Goal: Find specific page/section: Find specific page/section

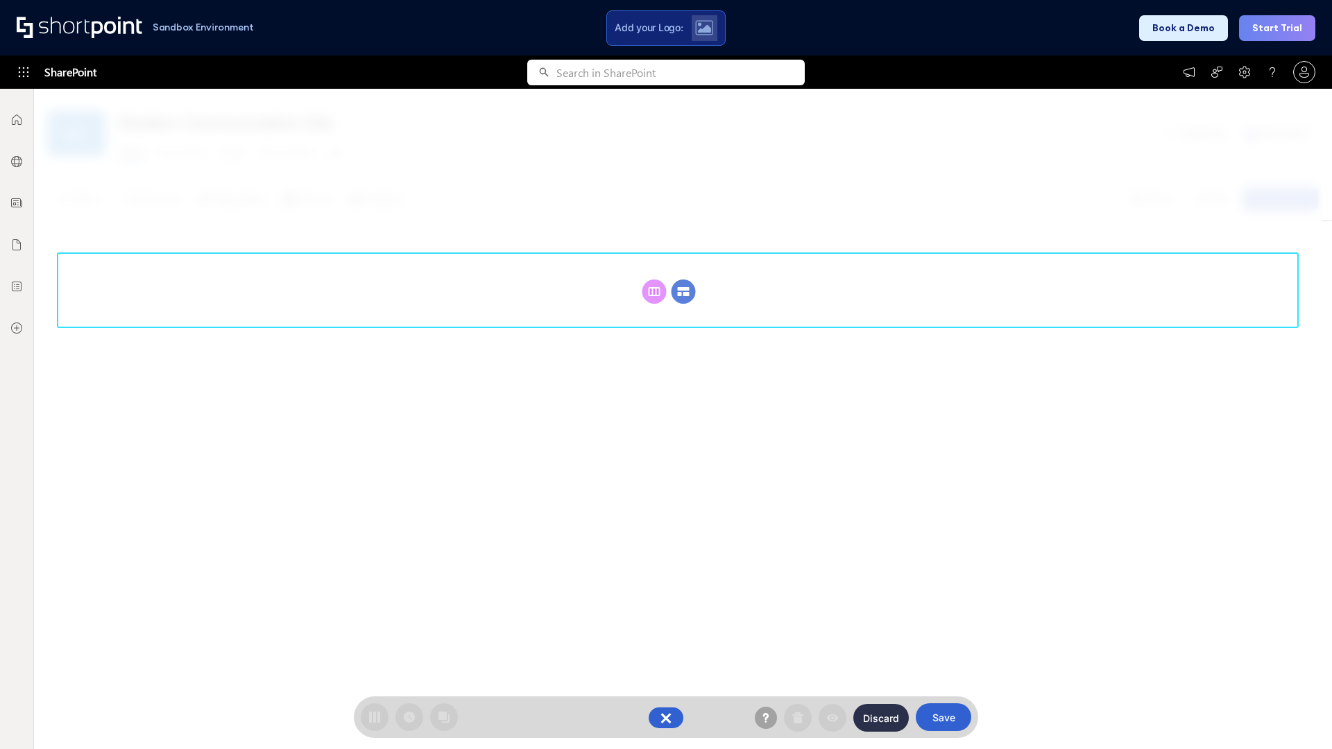
click at [683, 291] on circle at bounding box center [684, 292] width 24 height 24
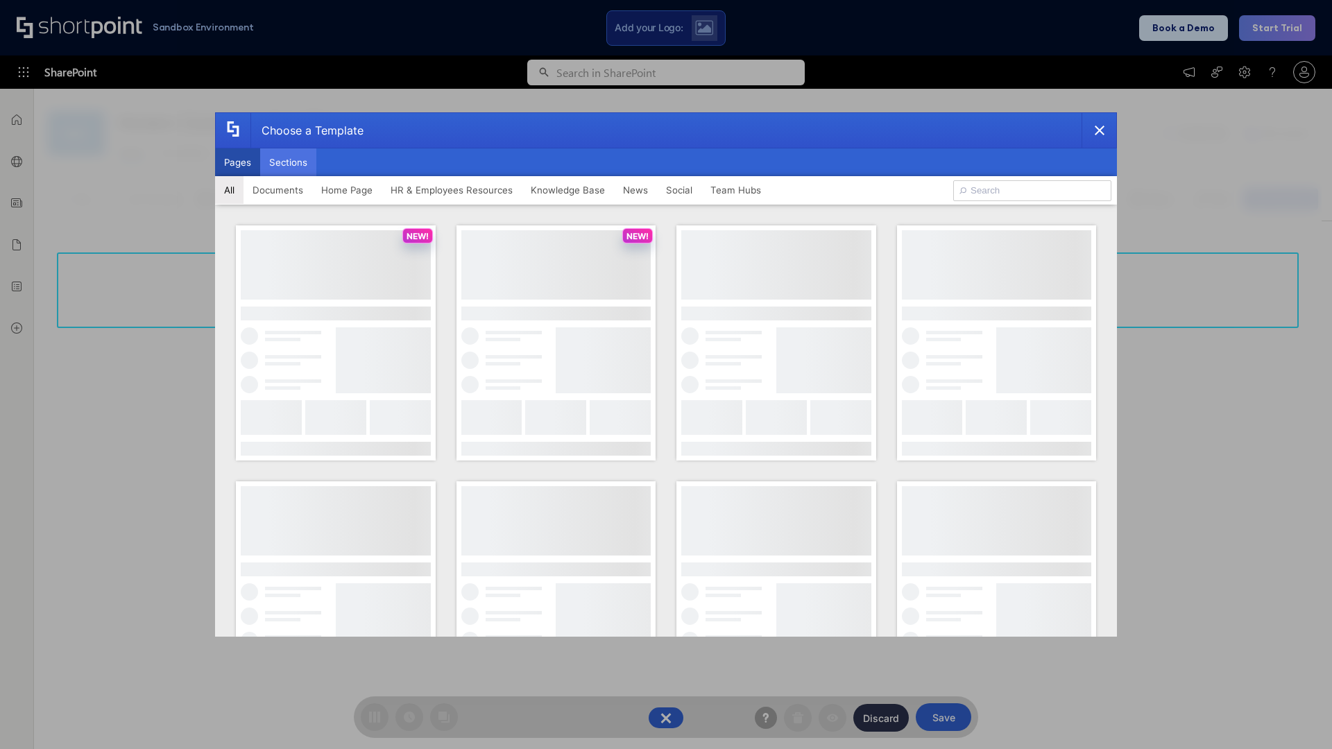
click at [288, 162] on button "Sections" at bounding box center [288, 162] width 56 height 28
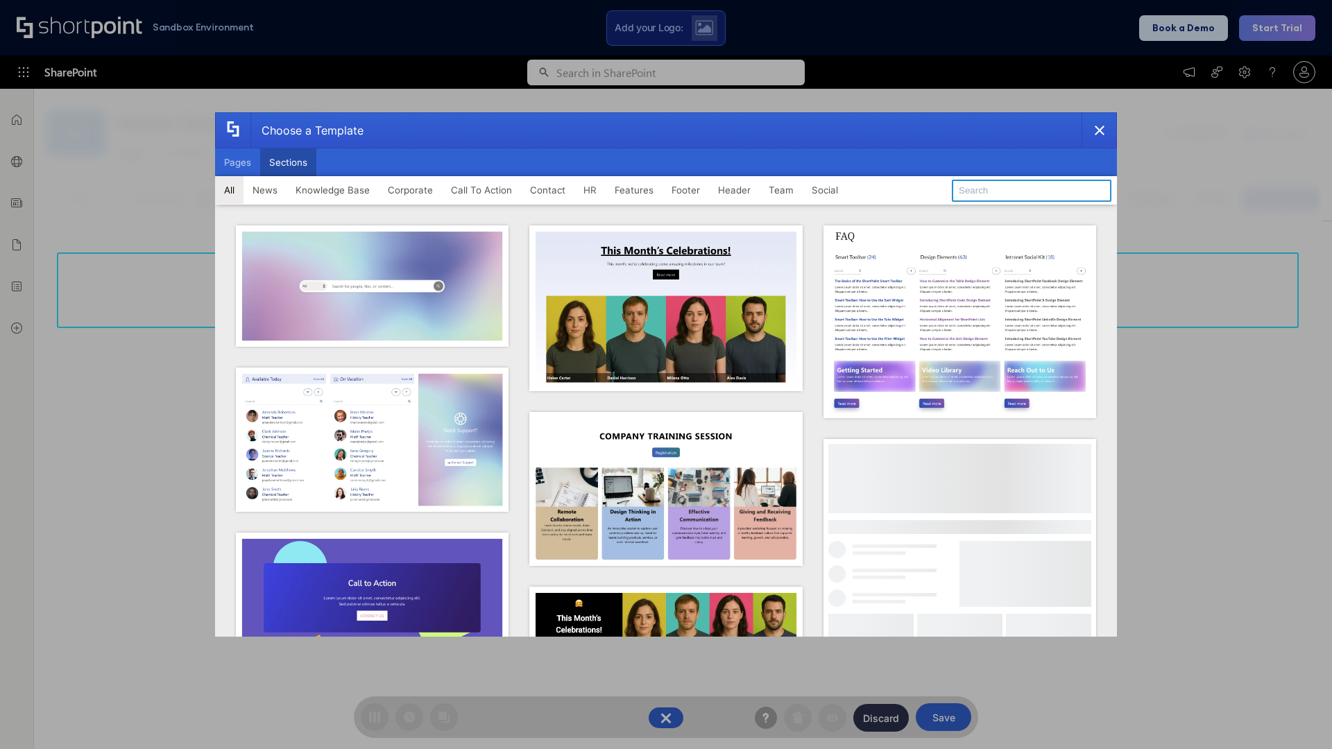
type input "Announcements"
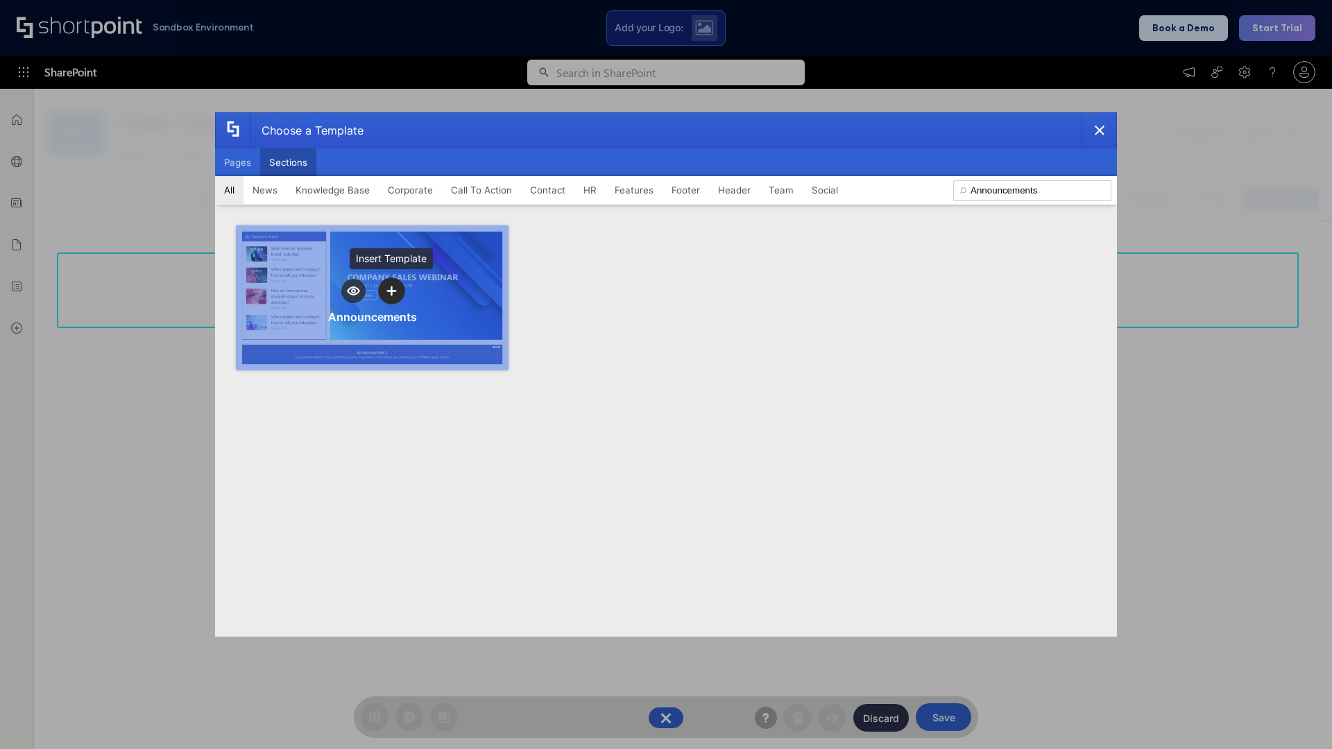
click at [391, 291] on icon "template selector" at bounding box center [391, 291] width 10 height 10
